Goal: Task Accomplishment & Management: Complete application form

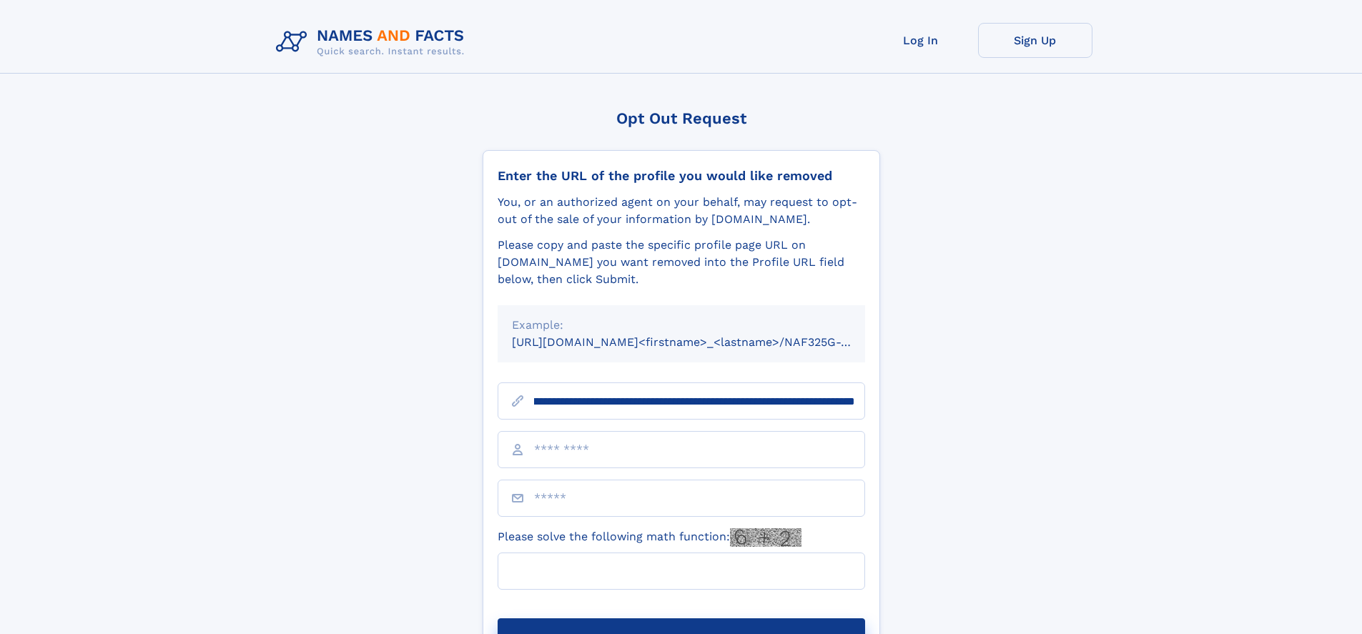
scroll to position [0, 182]
type input "**********"
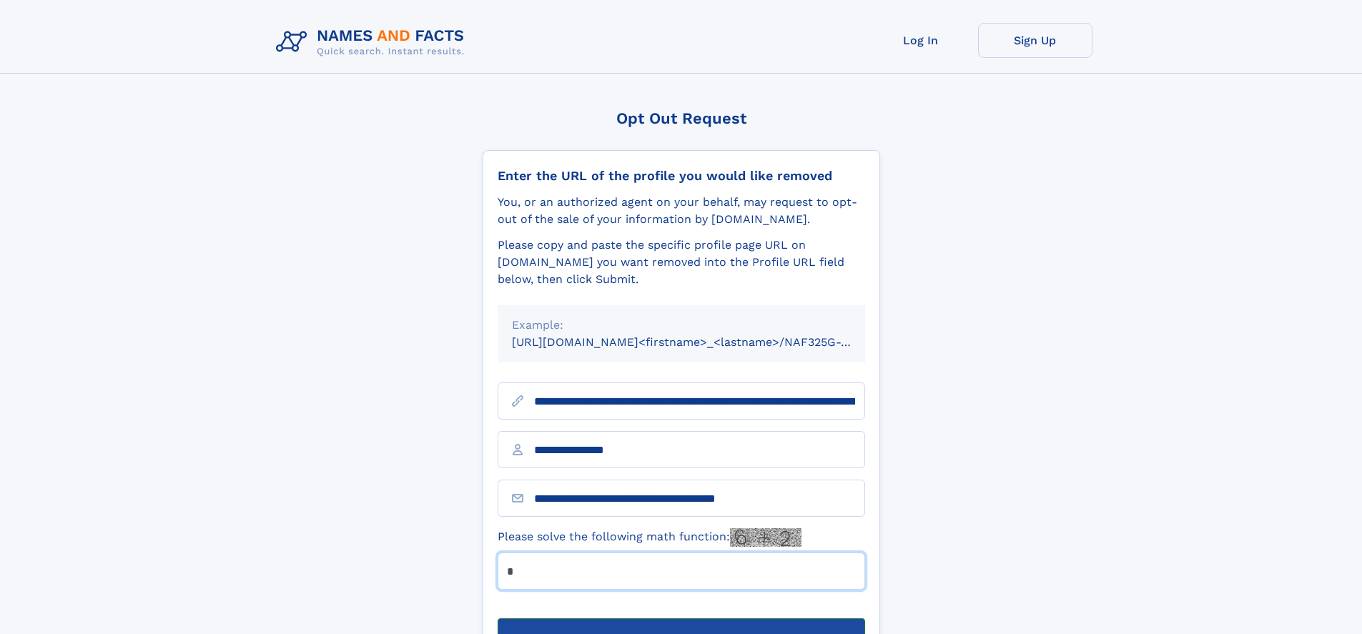
type input "*"
click at [681, 618] on button "Submit Opt Out Request" at bounding box center [681, 641] width 367 height 46
